Goal: Browse casually

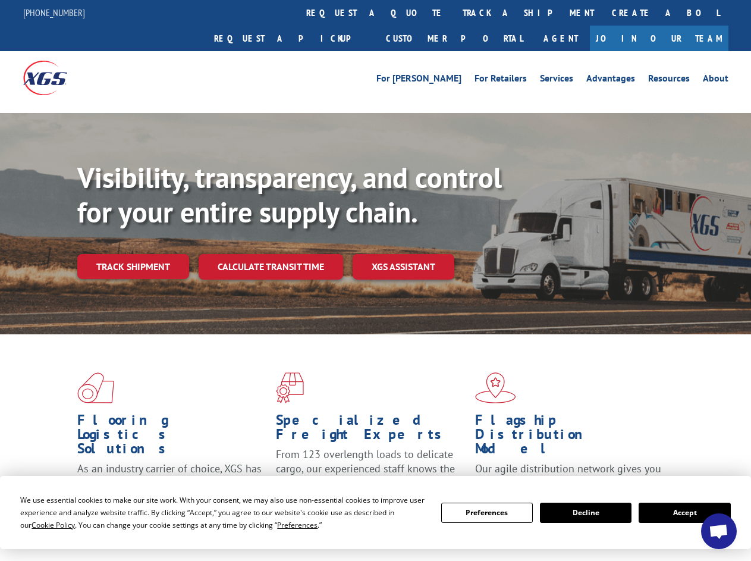
click at [375, 280] on div "Visibility, transparency, and control for your entire supply chain. Track shipm…" at bounding box center [414, 244] width 674 height 166
click at [42, 524] on span "Cookie Policy" at bounding box center [53, 525] width 43 height 10
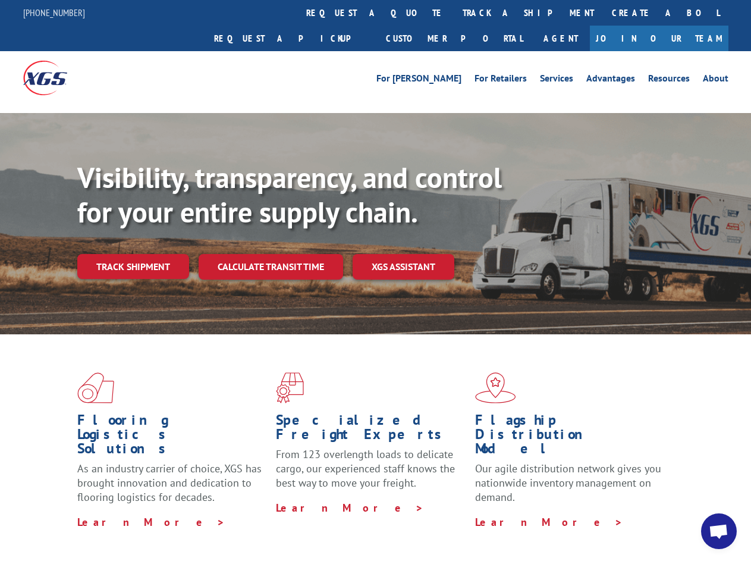
click at [286, 524] on div "Flooring Logistics Solutions As an industry carrier of choice, XGS has brought …" at bounding box center [375, 453] width 751 height 239
click at [487, 513] on div "Flooring Logistics Solutions As an industry carrier of choice, XGS has brought …" at bounding box center [375, 450] width 751 height 233
click at [586, 513] on div "Flooring Logistics Solutions As an industry carrier of choice, XGS has brought …" at bounding box center [375, 450] width 751 height 233
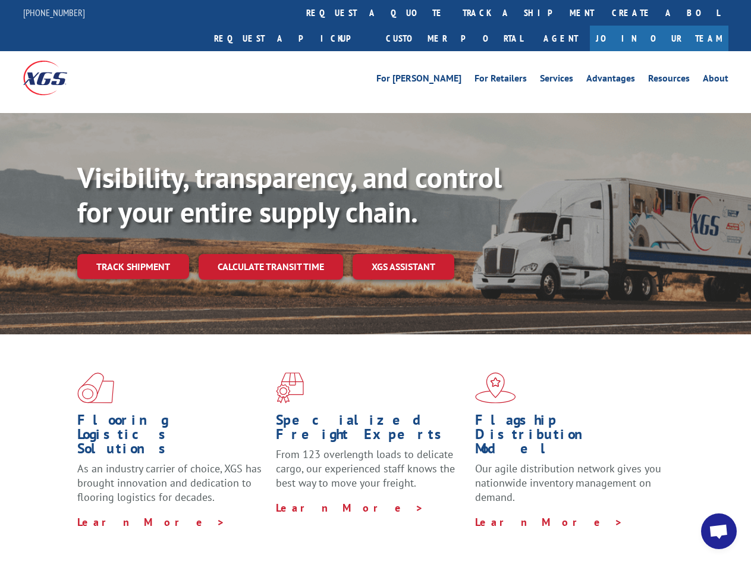
click at [340, 413] on h1 "Specialized Freight Experts" at bounding box center [371, 430] width 190 height 34
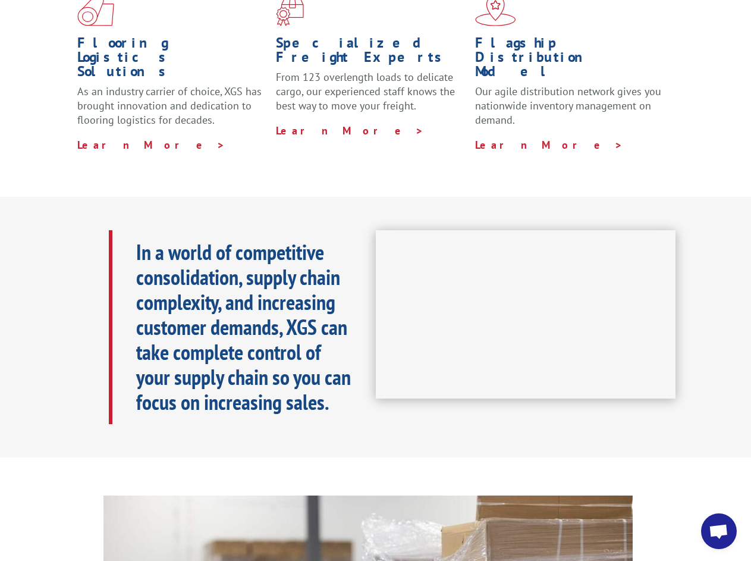
click at [415, 36] on h1 "Specialized Freight Experts" at bounding box center [371, 53] width 190 height 34
click at [489, 36] on h1 "Flagship Distribution Model" at bounding box center [570, 60] width 190 height 49
